Goal: Task Accomplishment & Management: Manage account settings

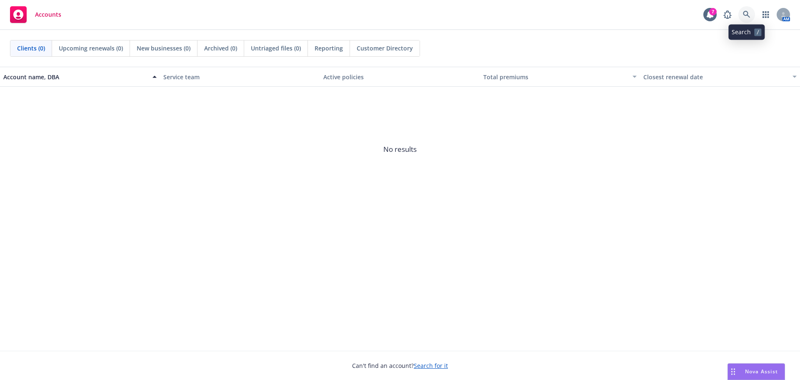
click at [746, 18] on icon at bounding box center [747, 15] width 8 height 8
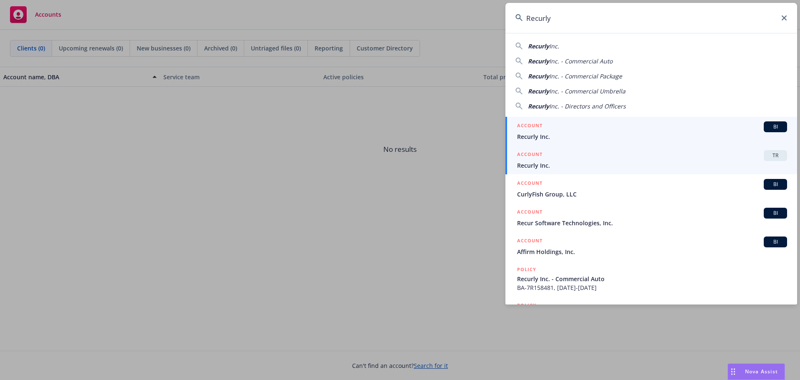
type input "Recurly"
click at [591, 157] on div "ACCOUNT TR" at bounding box center [652, 155] width 270 height 11
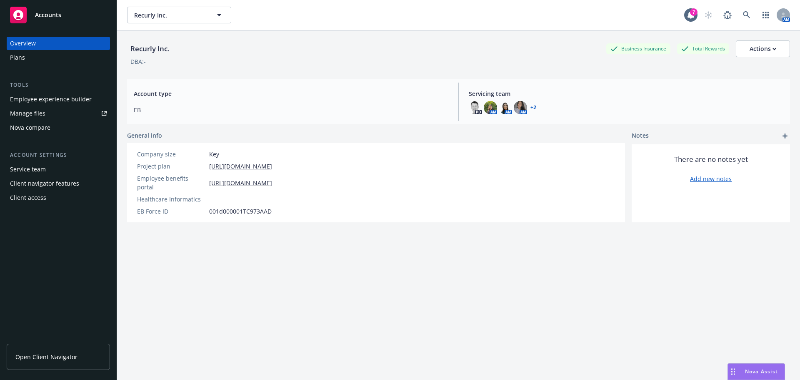
click at [69, 103] on div "Employee experience builder" at bounding box center [51, 99] width 82 height 13
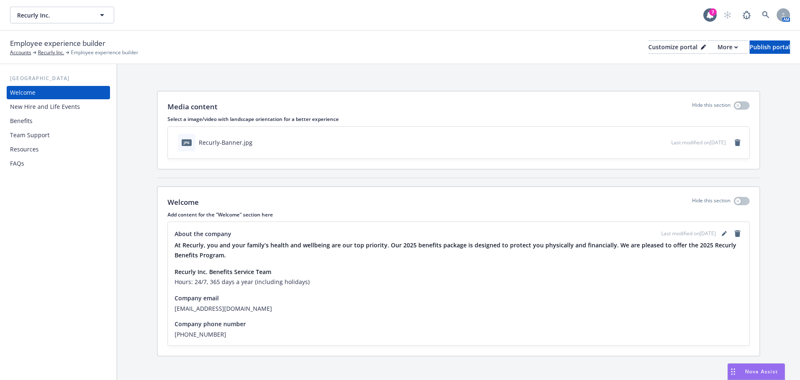
click at [41, 118] on div "Benefits" at bounding box center [58, 120] width 97 height 13
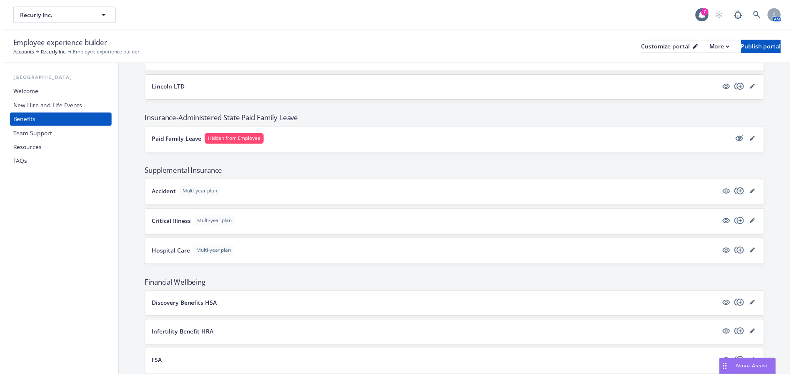
scroll to position [625, 0]
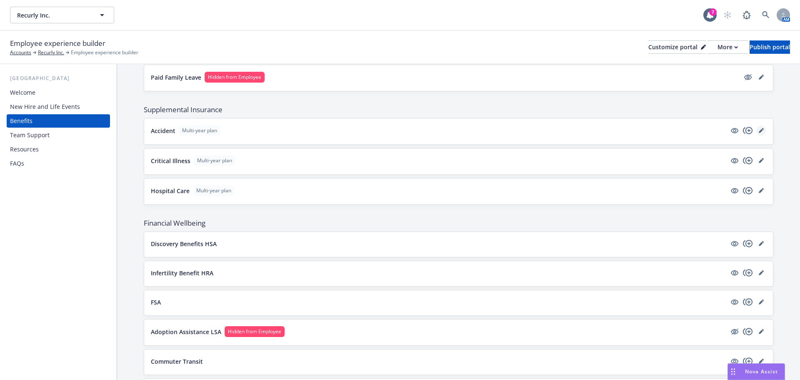
click at [759, 133] on icon "editPencil" at bounding box center [761, 130] width 5 height 5
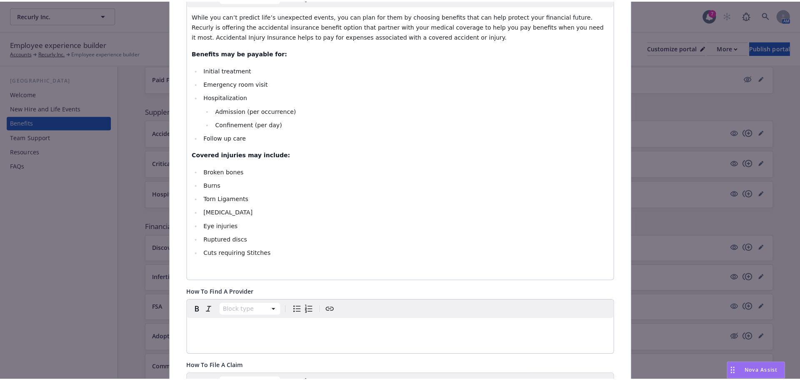
scroll to position [484, 0]
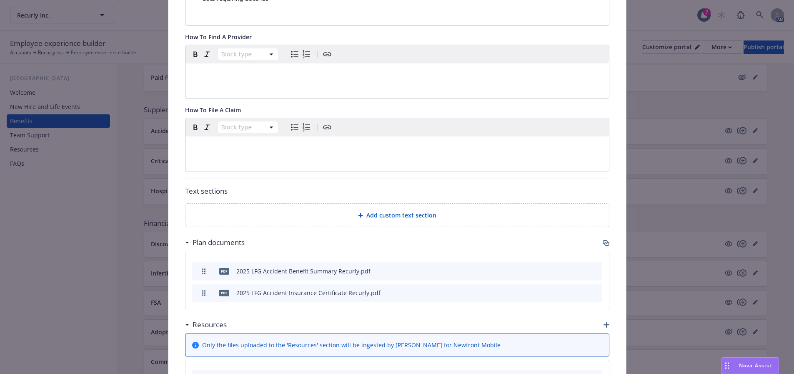
click at [410, 215] on span "Add custom text section" at bounding box center [401, 215] width 70 height 9
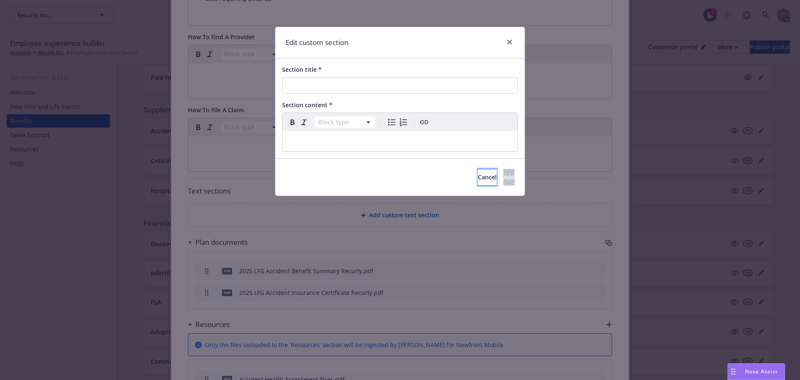
click at [478, 184] on button "Cancel" at bounding box center [487, 177] width 19 height 17
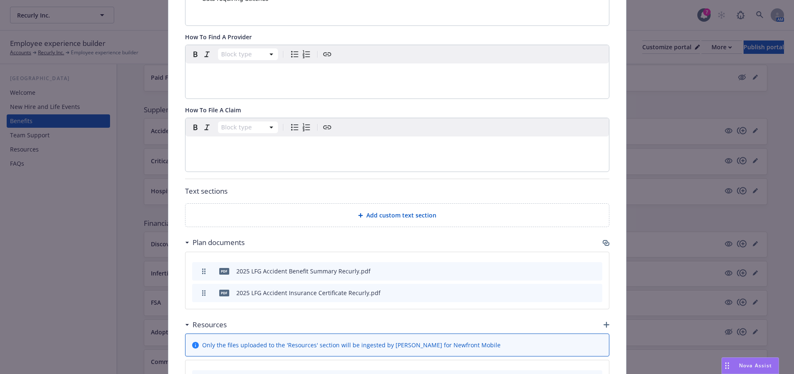
click at [410, 216] on span "Add custom text section" at bounding box center [401, 215] width 70 height 9
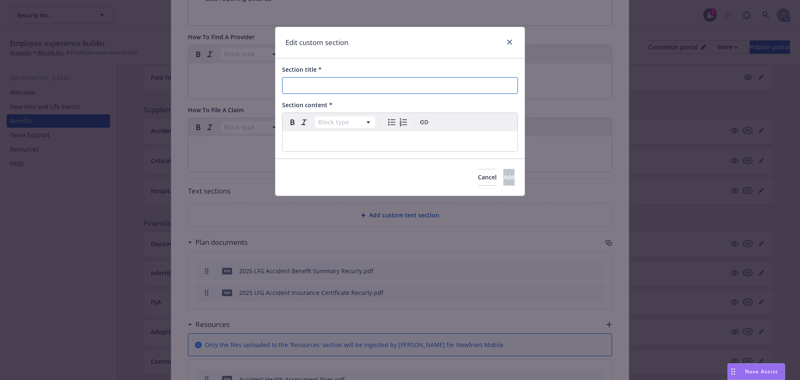
click at [334, 92] on input "Section title *" at bounding box center [400, 85] width 236 height 17
type input "Accident Insurance Video"
select select "paragraph"
click at [305, 142] on p "editable markdown" at bounding box center [400, 141] width 225 height 10
drag, startPoint x: 454, startPoint y: 143, endPoint x: 258, endPoint y: 133, distance: 197.0
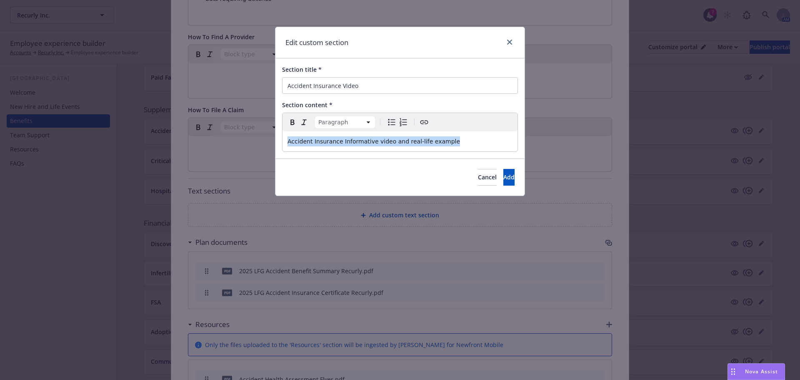
click at [258, 133] on div "Edit custom section Section title * Accident Insurance Video Section content * …" at bounding box center [400, 190] width 800 height 380
click at [420, 118] on icon "Create link" at bounding box center [424, 122] width 10 height 10
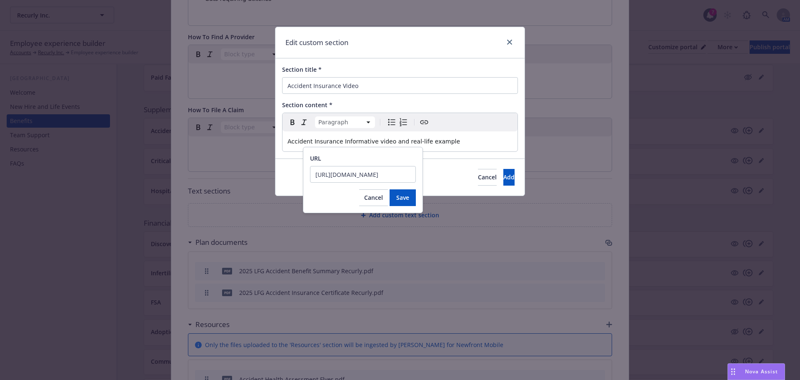
scroll to position [0, 551]
type input "https://www.lincolnfinancial.com/public/individuals/products/employeebenefits/w…"
click at [407, 197] on span "Save" at bounding box center [402, 197] width 13 height 8
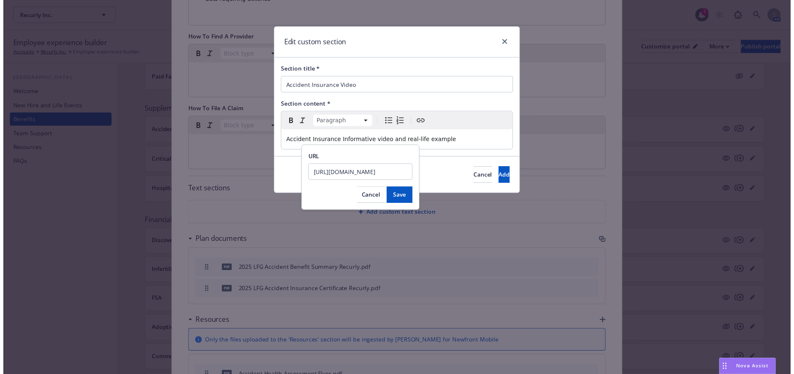
scroll to position [0, 0]
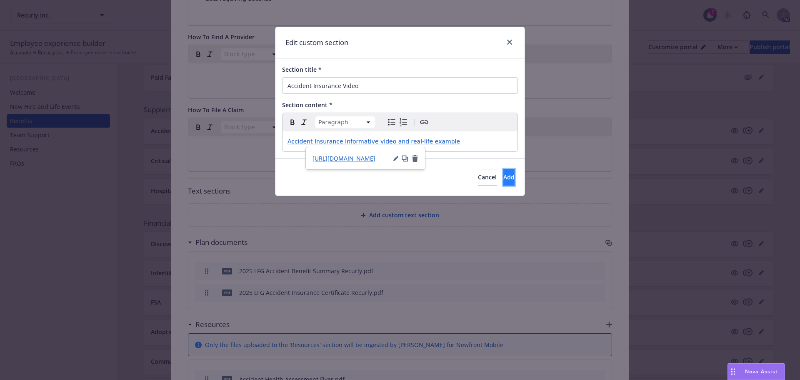
click at [504, 173] on span "Add" at bounding box center [509, 177] width 11 height 8
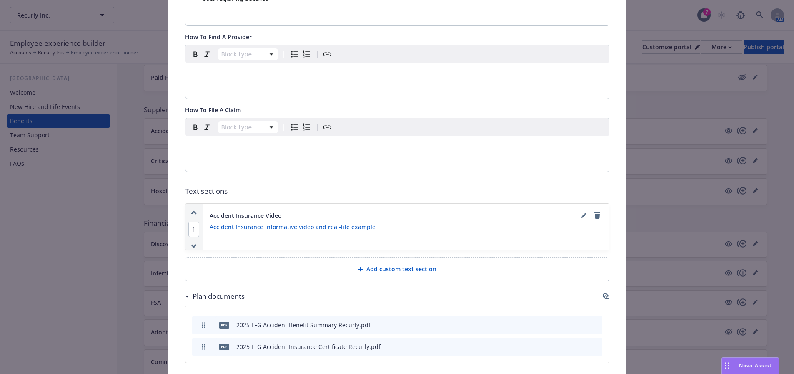
click at [339, 227] on link "Accident Insurance Informative video and real-life example" at bounding box center [293, 227] width 166 height 8
click at [595, 215] on icon "remove" at bounding box center [598, 215] width 6 height 7
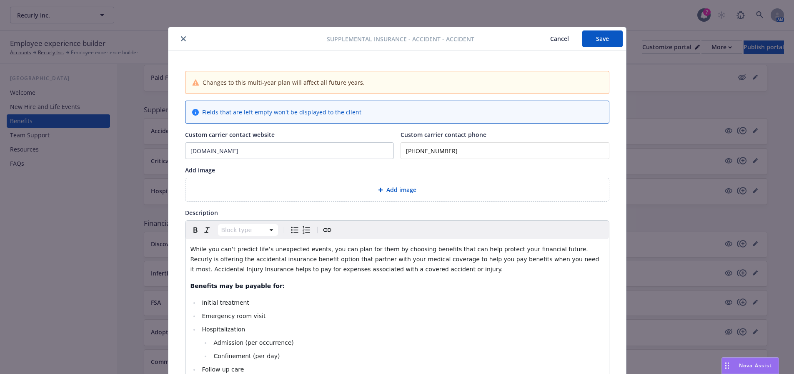
click at [178, 38] on button "close" at bounding box center [183, 39] width 10 height 10
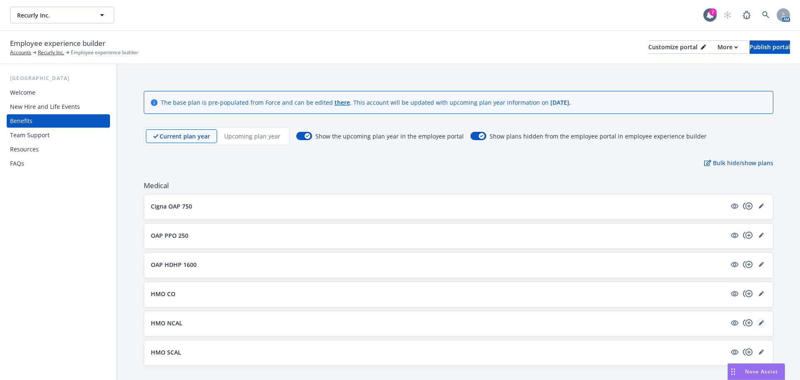
click at [759, 323] on icon "editPencil" at bounding box center [761, 323] width 4 height 4
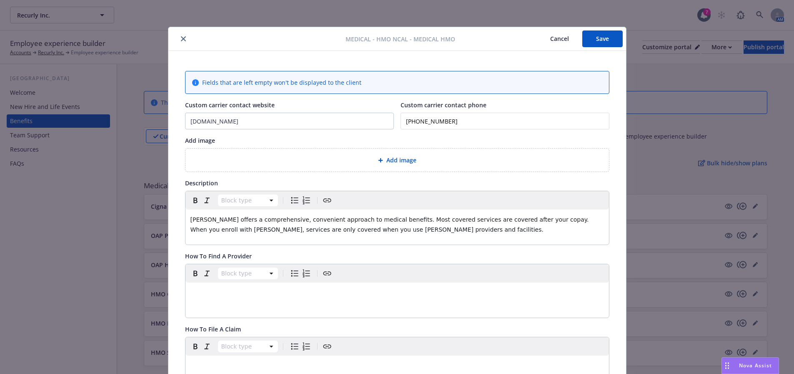
click at [183, 38] on button "close" at bounding box center [183, 39] width 10 height 10
